Goal: Transaction & Acquisition: Book appointment/travel/reservation

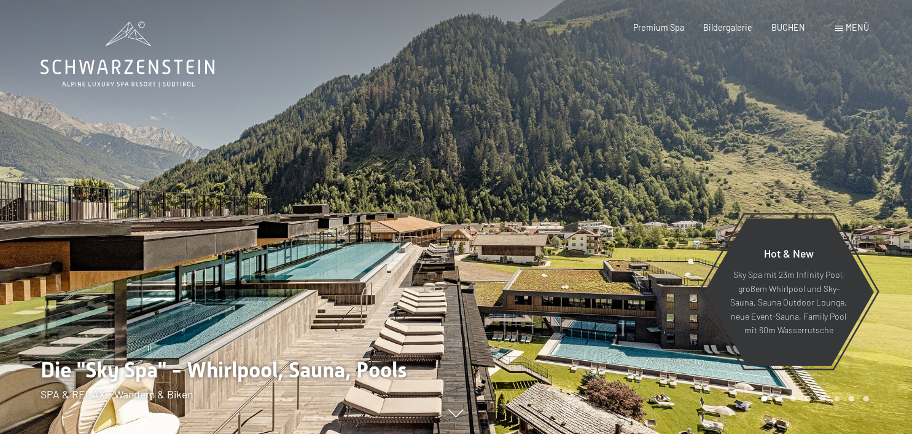
click at [853, 28] on span "Menü" at bounding box center [857, 27] width 23 height 10
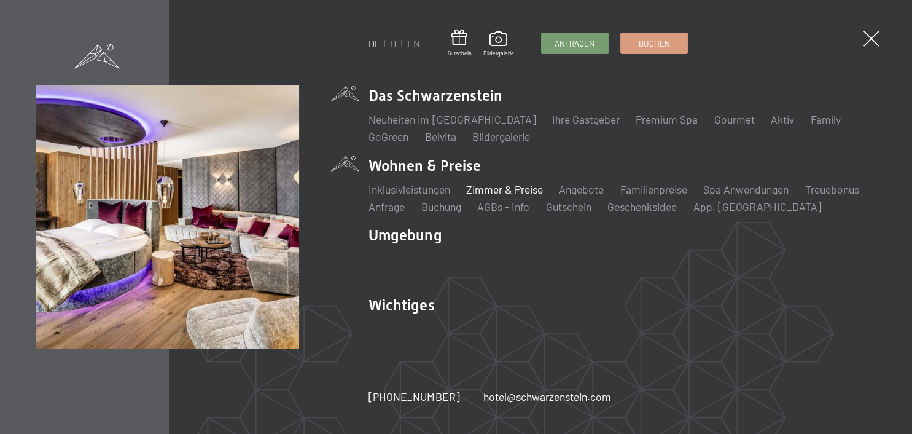
click at [495, 185] on link "Zimmer & Preise" at bounding box center [504, 189] width 77 height 14
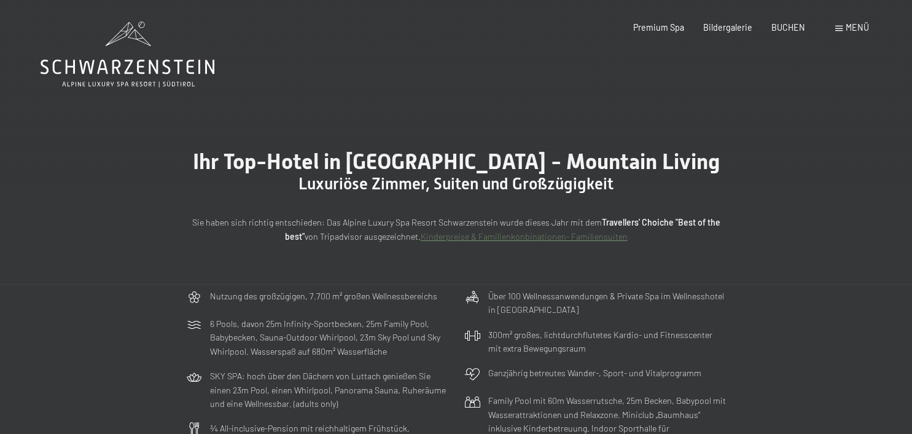
click at [854, 26] on span "Menü" at bounding box center [857, 27] width 23 height 10
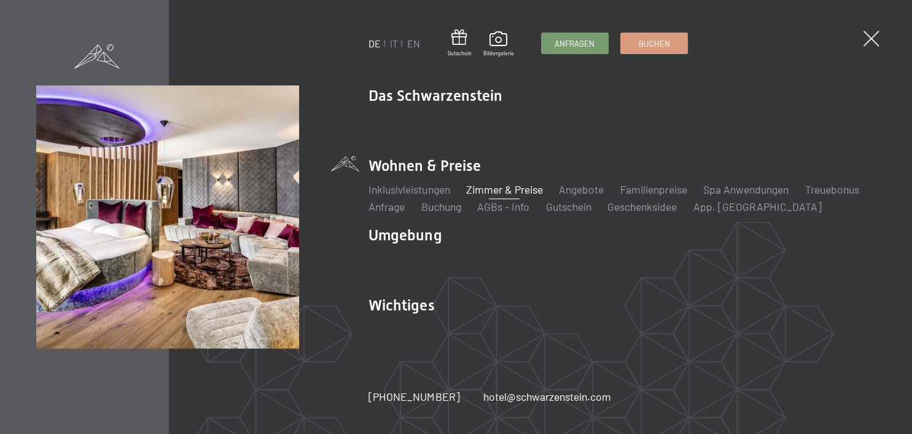
click at [521, 188] on link "Zimmer & Preise" at bounding box center [504, 189] width 77 height 14
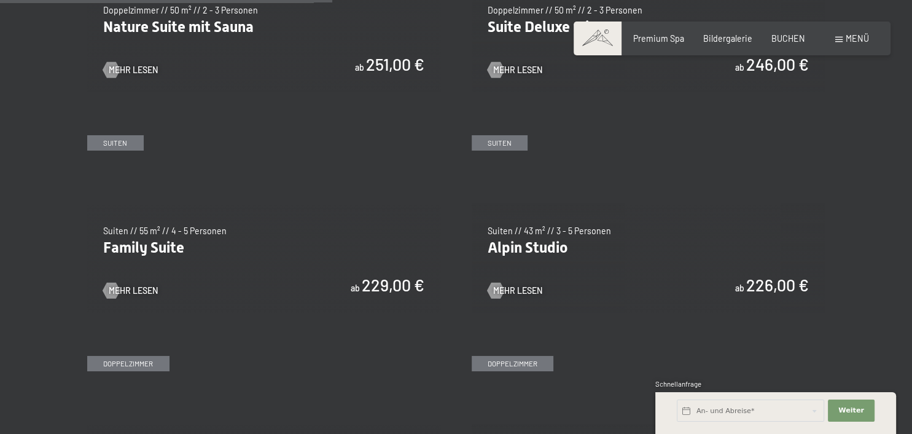
scroll to position [1257, 0]
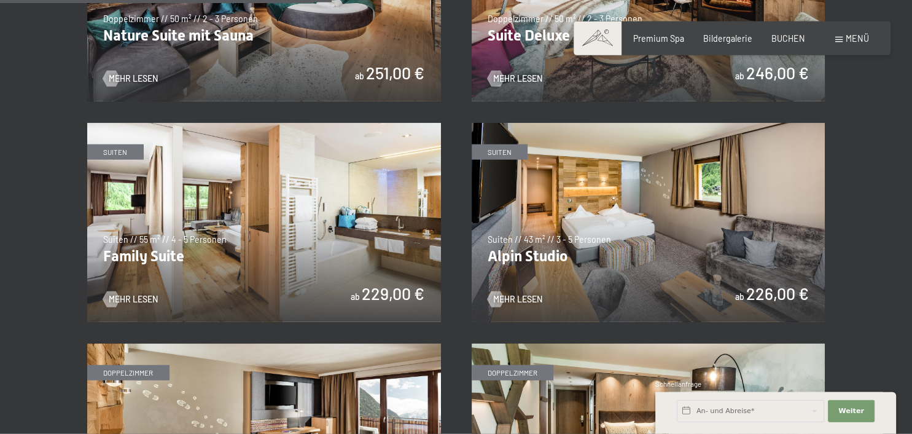
click at [642, 252] on img at bounding box center [649, 222] width 354 height 199
click at [225, 246] on img at bounding box center [264, 222] width 354 height 199
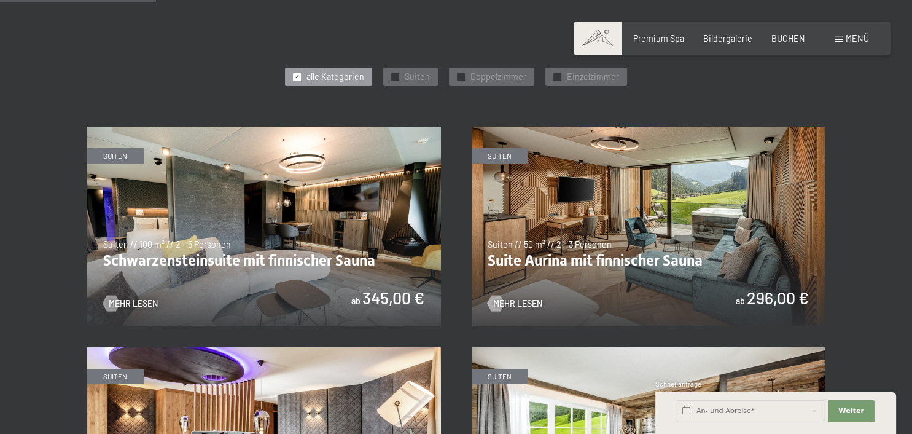
scroll to position [592, 0]
click at [622, 269] on img at bounding box center [649, 226] width 354 height 199
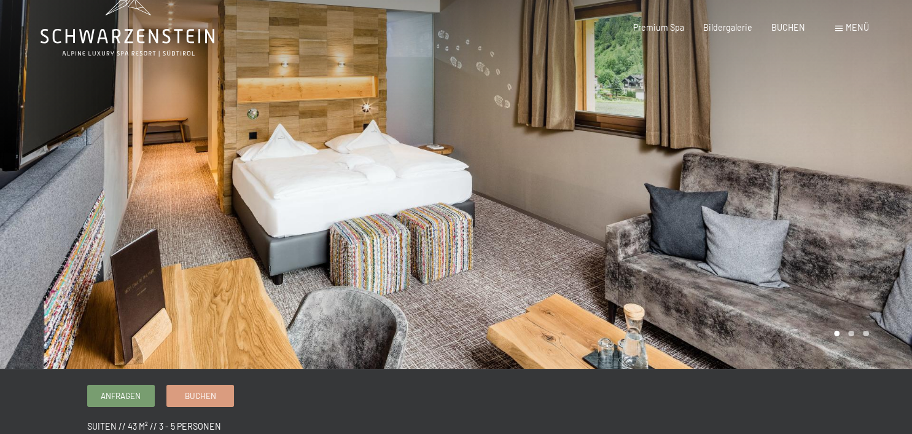
scroll to position [31, 0]
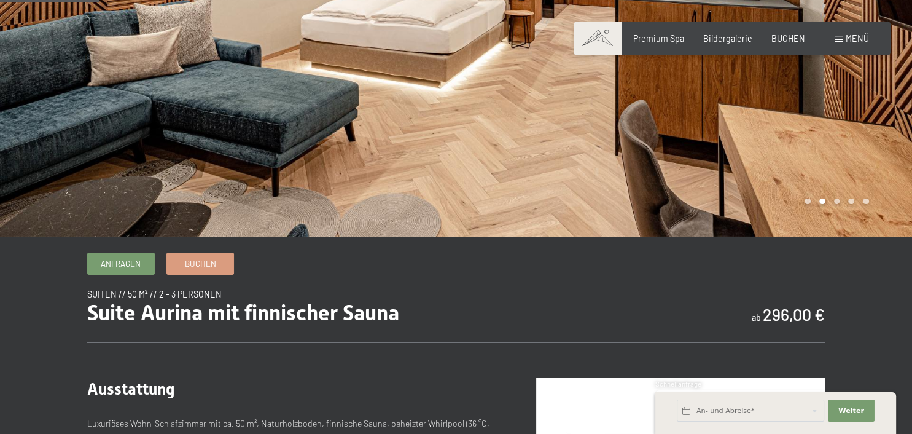
scroll to position [162, 0]
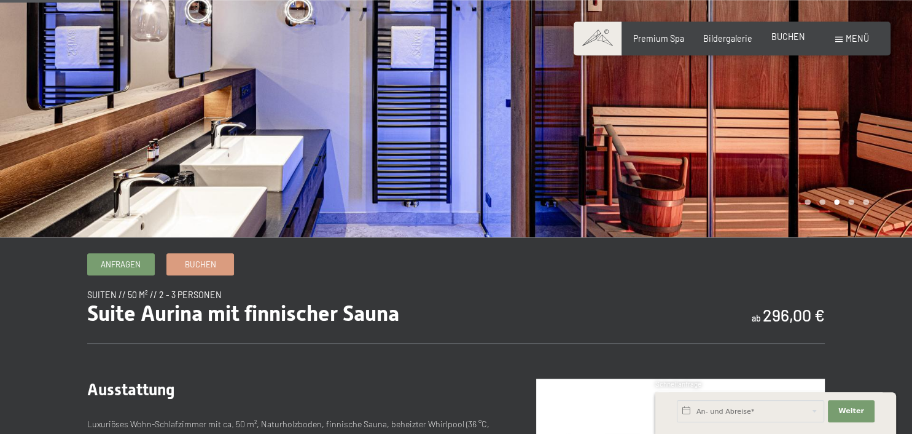
click at [791, 40] on span "BUCHEN" at bounding box center [788, 36] width 34 height 10
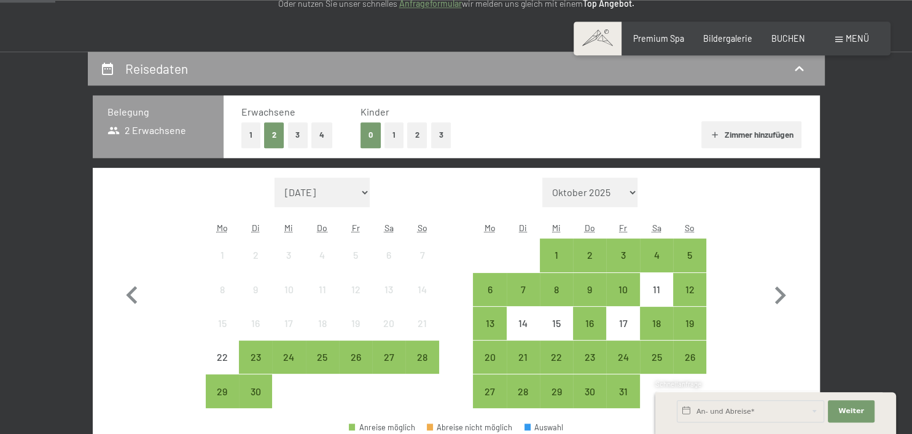
scroll to position [323, 0]
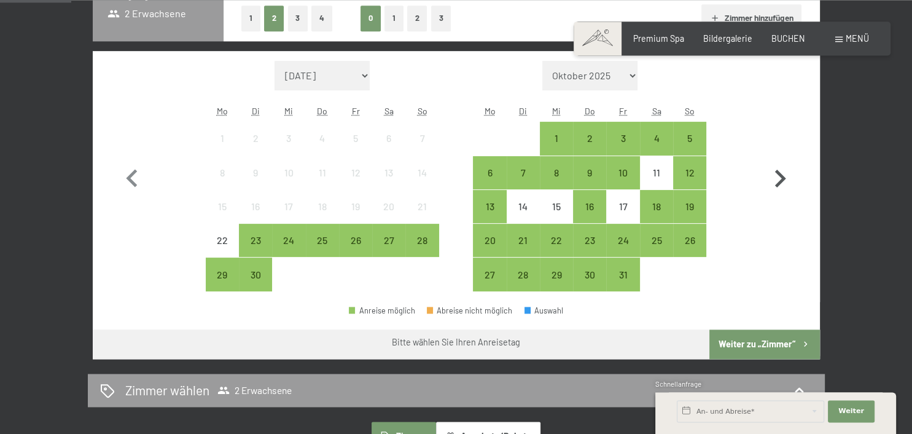
click at [784, 179] on icon "button" at bounding box center [780, 179] width 11 height 18
select select "[DATE]"
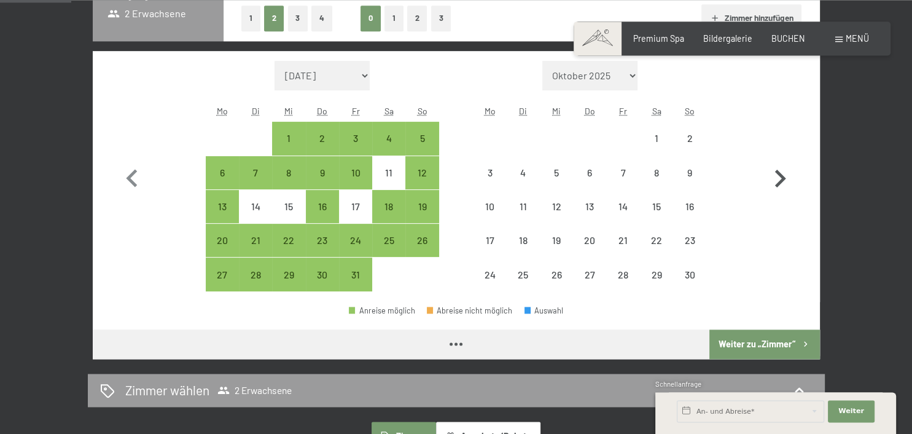
select select "[DATE]"
select select "2025-11-01"
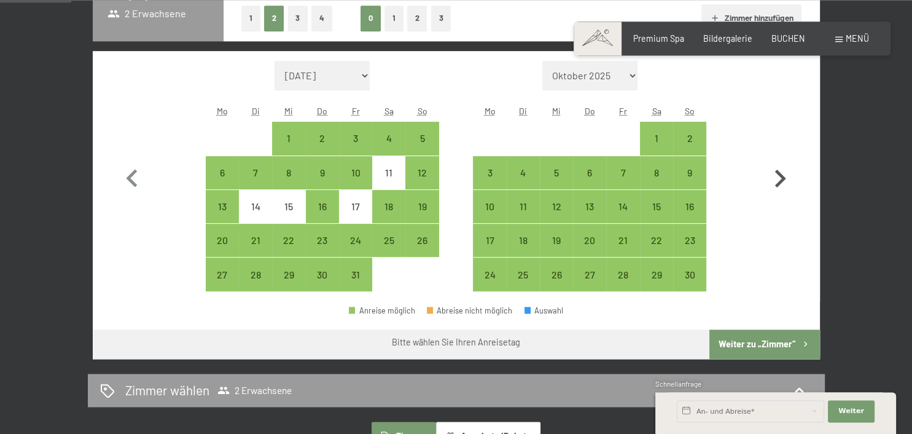
click at [784, 179] on icon "button" at bounding box center [780, 179] width 11 height 18
select select "2025-11-01"
select select "2025-12-01"
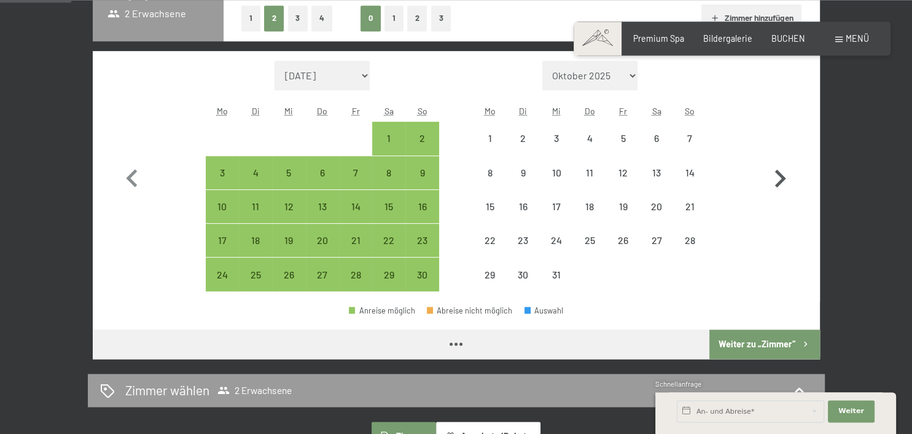
select select "2025-11-01"
select select "2025-12-01"
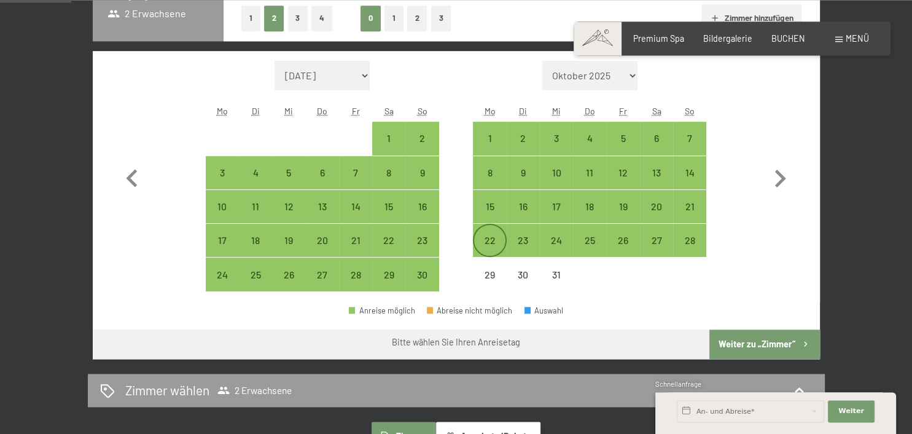
click at [490, 237] on div "22" at bounding box center [489, 250] width 31 height 31
select select "2025-11-01"
select select "2025-12-01"
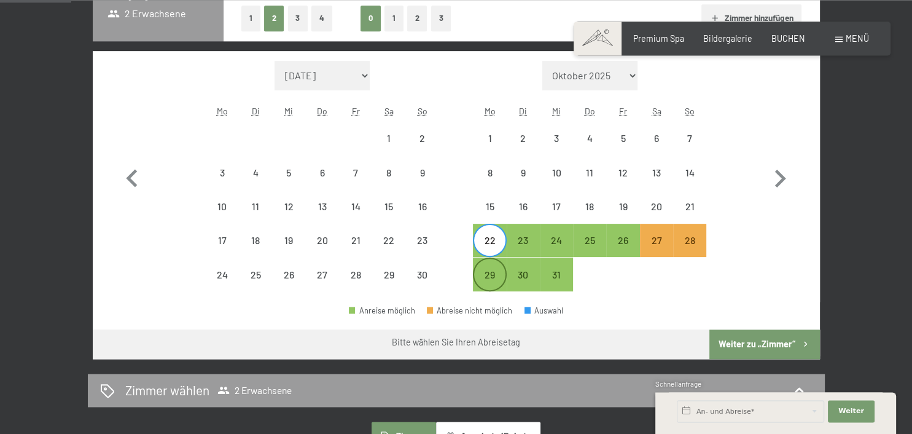
click at [486, 273] on div "29" at bounding box center [489, 285] width 31 height 31
select select "2025-11-01"
select select "2025-12-01"
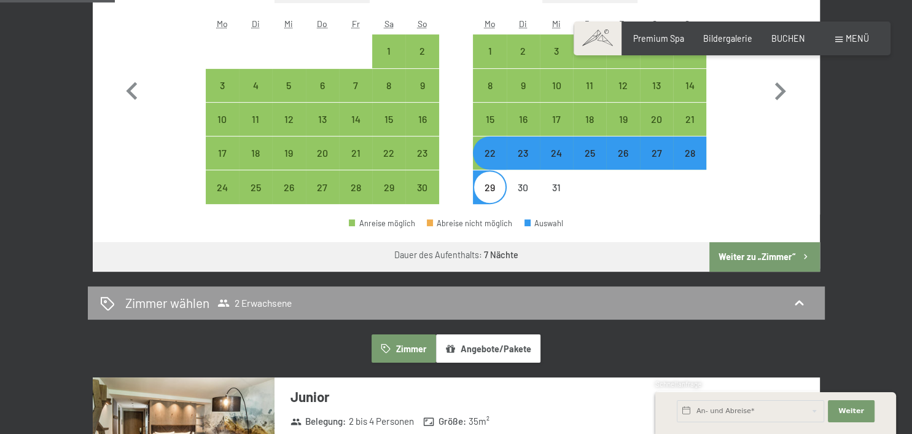
scroll to position [411, 0]
click at [748, 258] on button "Weiter zu „Zimmer“" at bounding box center [764, 255] width 110 height 29
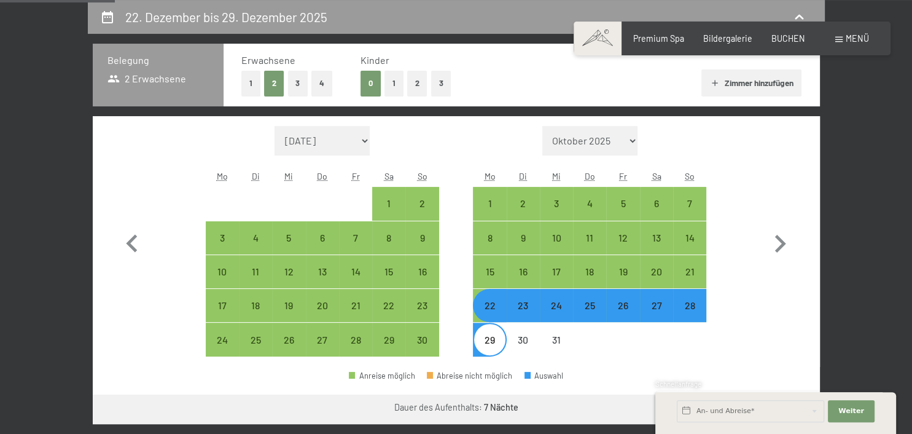
select select "2025-11-01"
select select "2025-12-01"
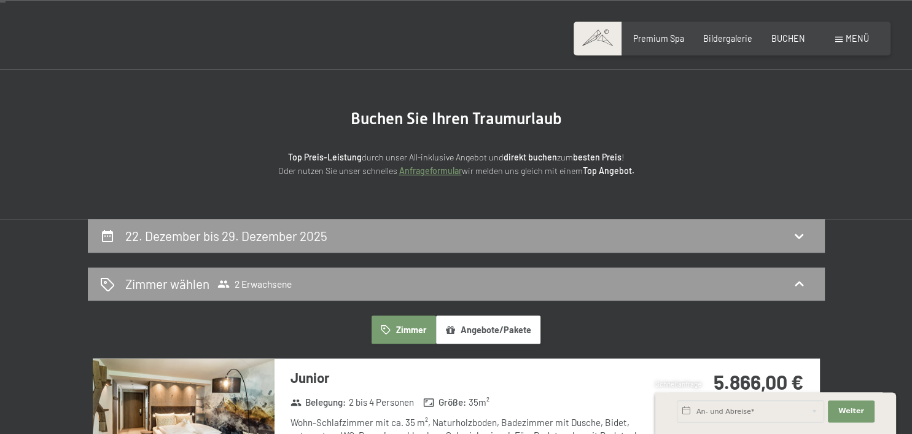
scroll to position [0, 0]
